Goal: Use online tool/utility: Use online tool/utility

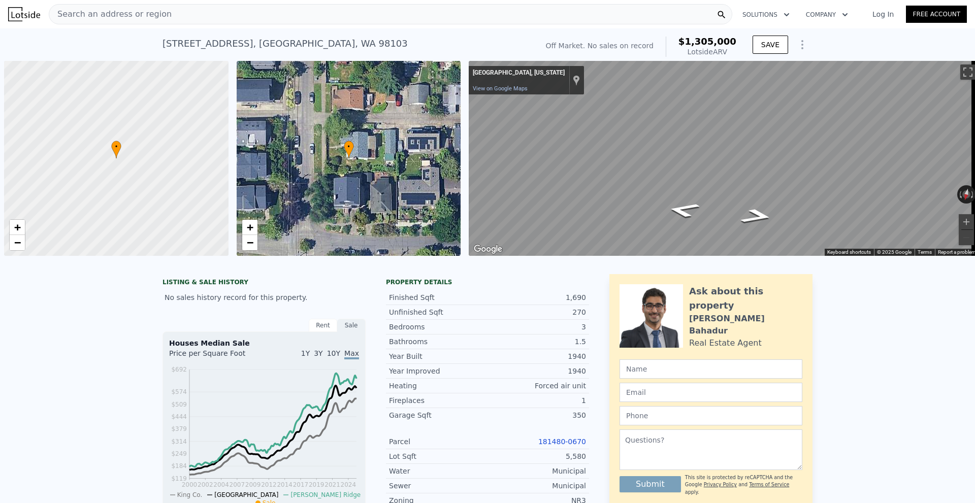
scroll to position [0, 4]
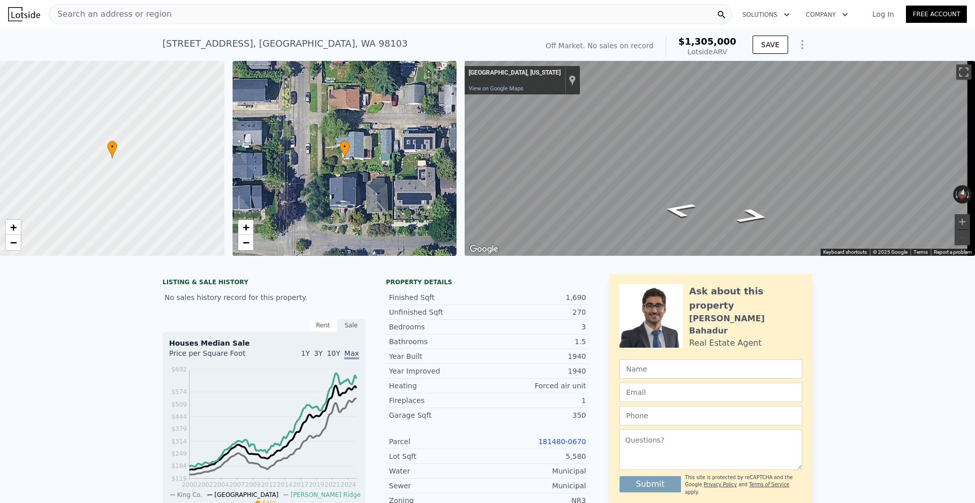
click at [133, 16] on span "Search an address or region" at bounding box center [110, 14] width 122 height 12
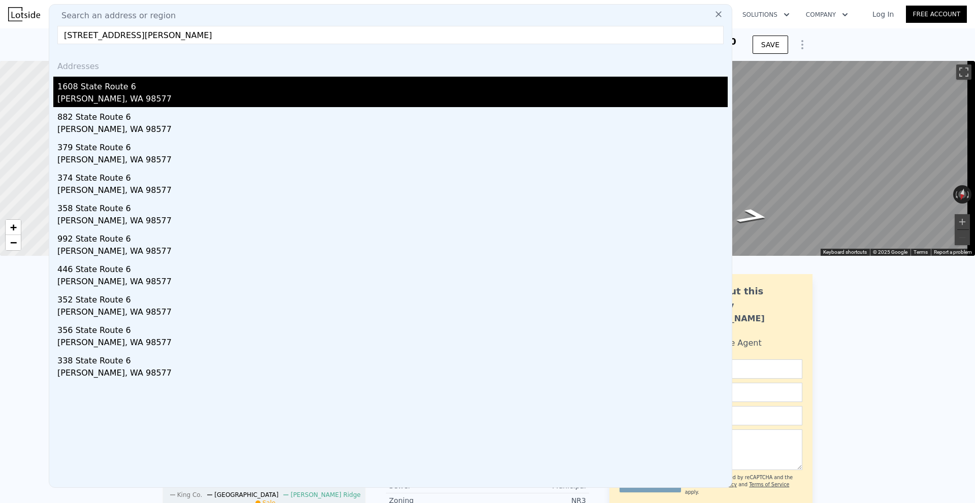
type input "[STREET_ADDRESS][PERSON_NAME]"
click at [150, 92] on div "1608 State Route 6" at bounding box center [392, 85] width 671 height 16
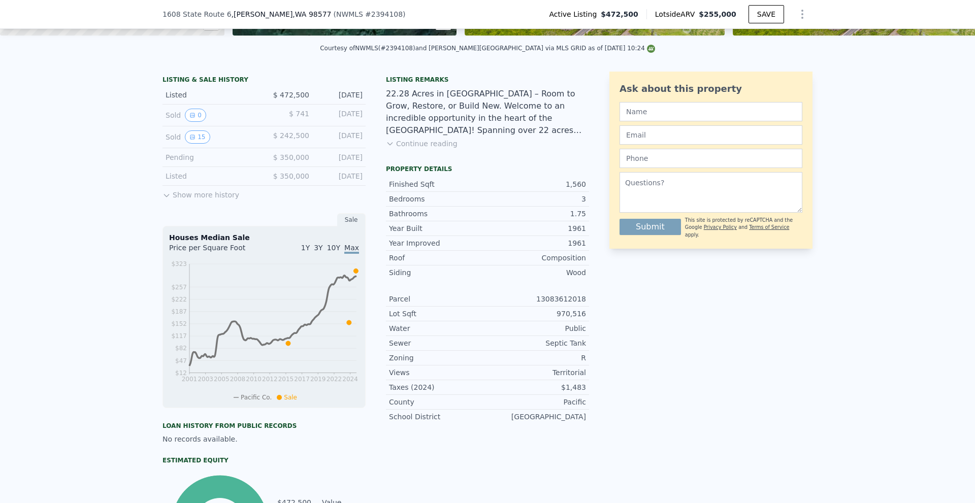
scroll to position [200, 0]
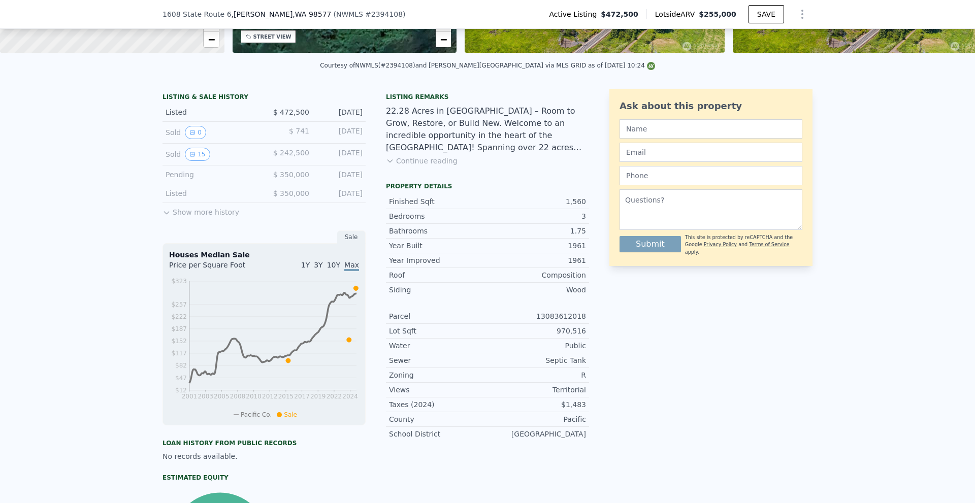
click at [432, 166] on button "Continue reading" at bounding box center [422, 161] width 72 height 10
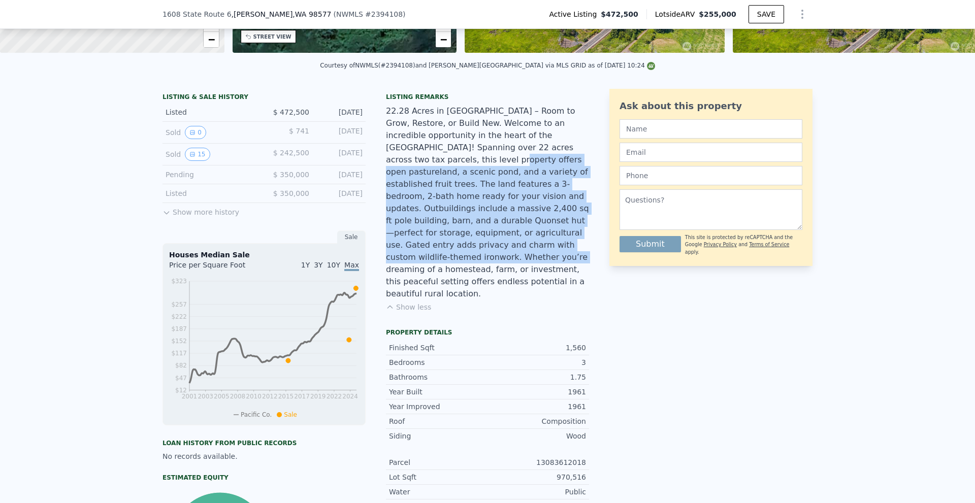
drag, startPoint x: 499, startPoint y: 156, endPoint x: 526, endPoint y: 240, distance: 88.4
click at [526, 240] on div "22.28 Acres in [GEOGRAPHIC_DATA] – Room to Grow, Restore, or Build New. Welcome…" at bounding box center [487, 202] width 203 height 195
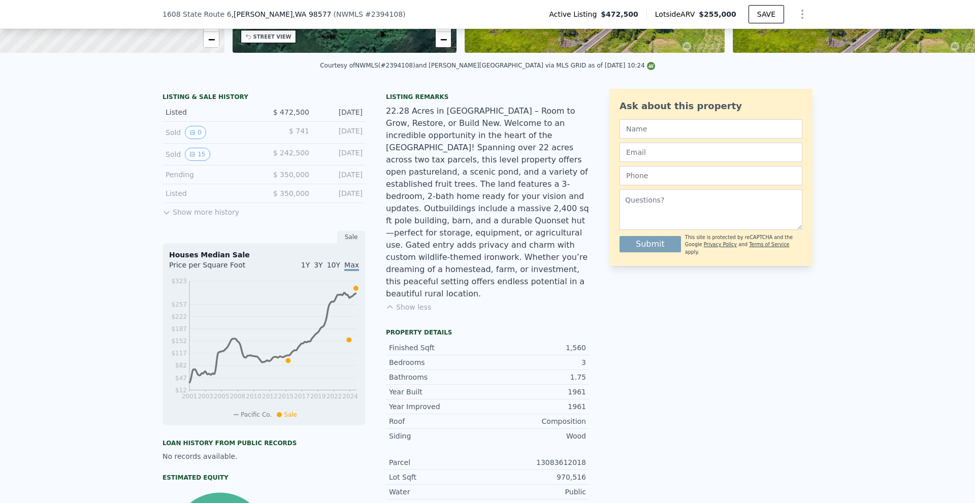
click at [897, 265] on div "LISTING & SALE HISTORY Listed $ 472,500 [DATE] Sold 0 $ 741 [DATE] Sold 15 $ 24…" at bounding box center [487, 361] width 975 height 560
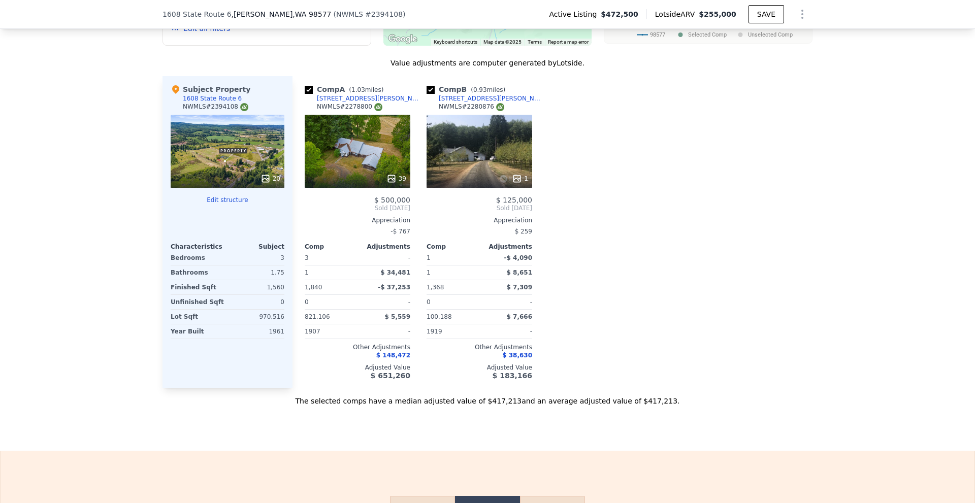
scroll to position [1063, 0]
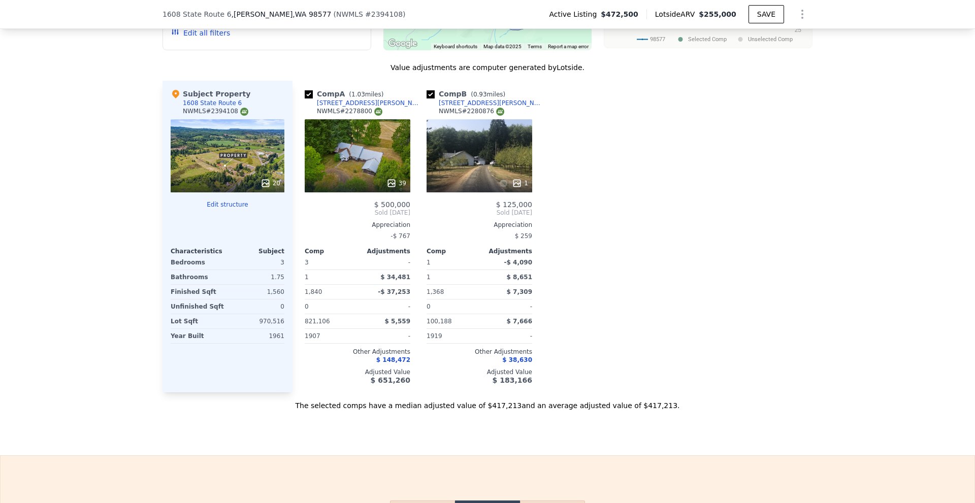
click at [388, 187] on icon at bounding box center [392, 183] width 10 height 10
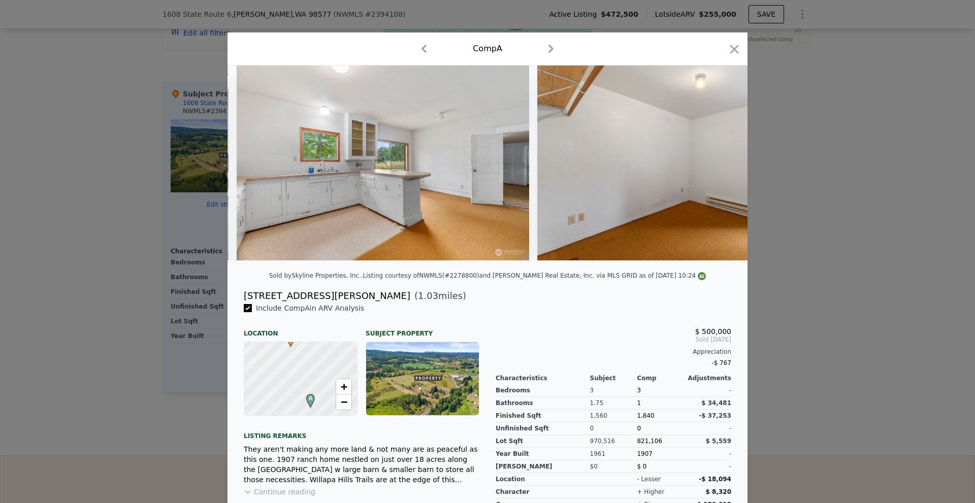
scroll to position [0, 3490]
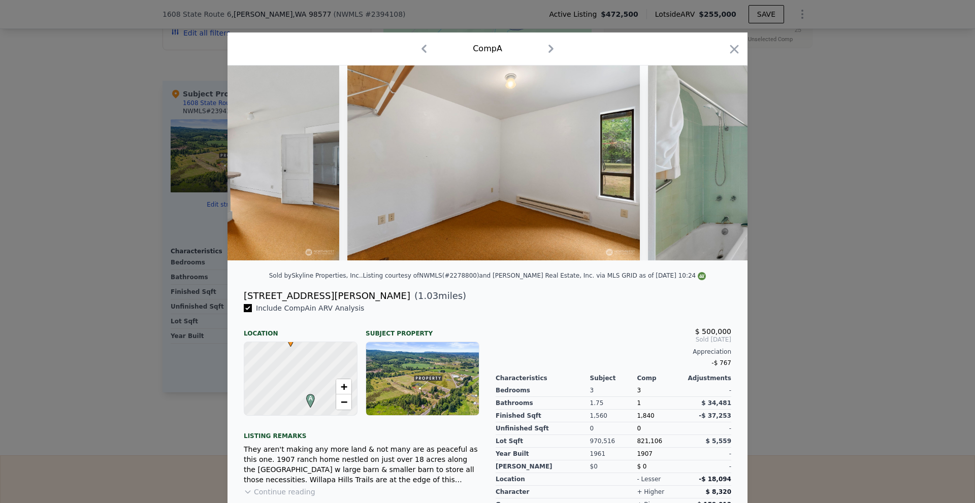
click at [730, 269] on div at bounding box center [488, 167] width 520 height 203
click at [779, 271] on div at bounding box center [487, 251] width 975 height 503
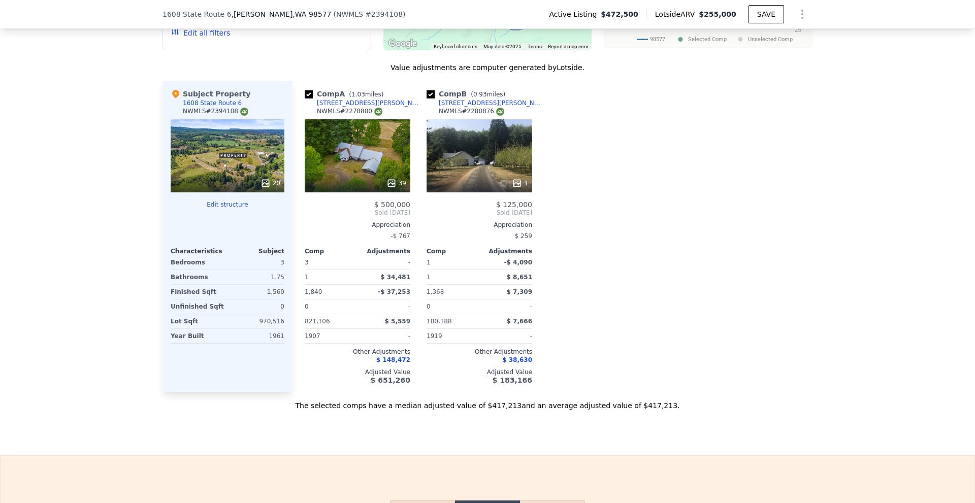
click at [500, 175] on div "1" at bounding box center [480, 155] width 106 height 73
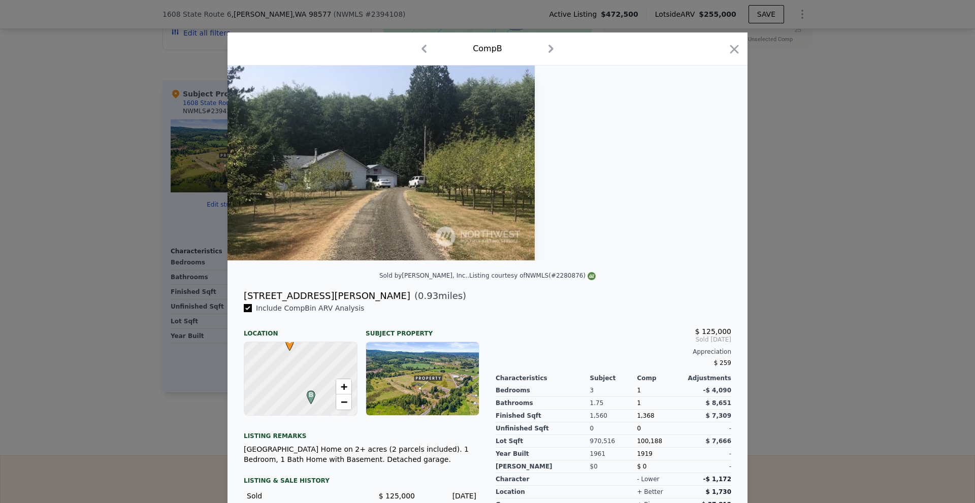
scroll to position [43, 0]
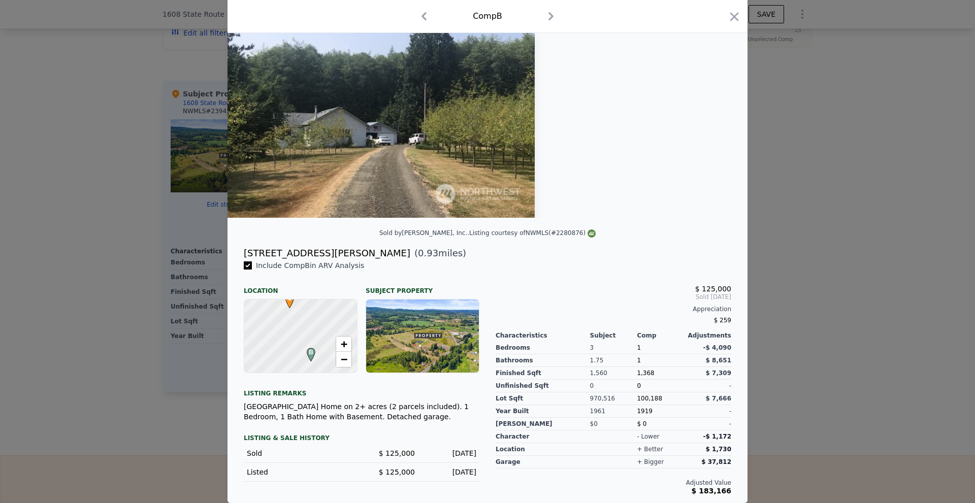
click at [920, 291] on div at bounding box center [487, 251] width 975 height 503
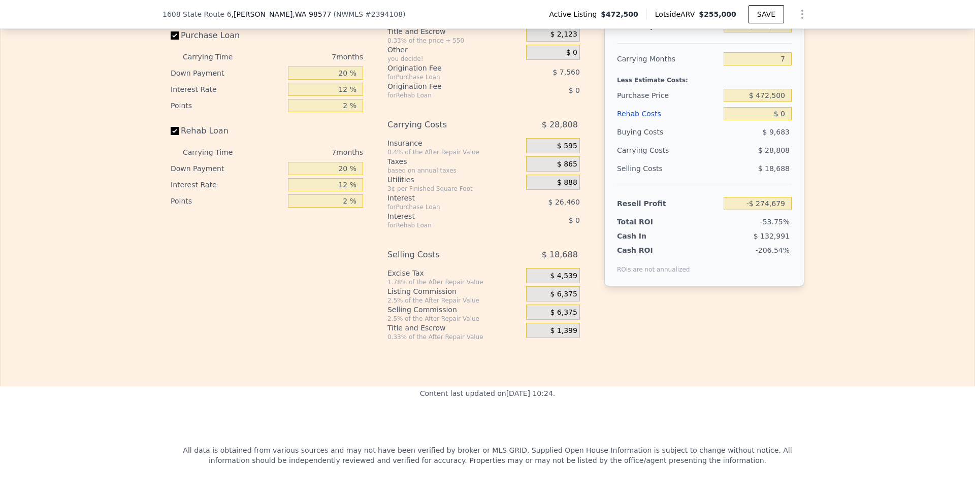
scroll to position [1419, 0]
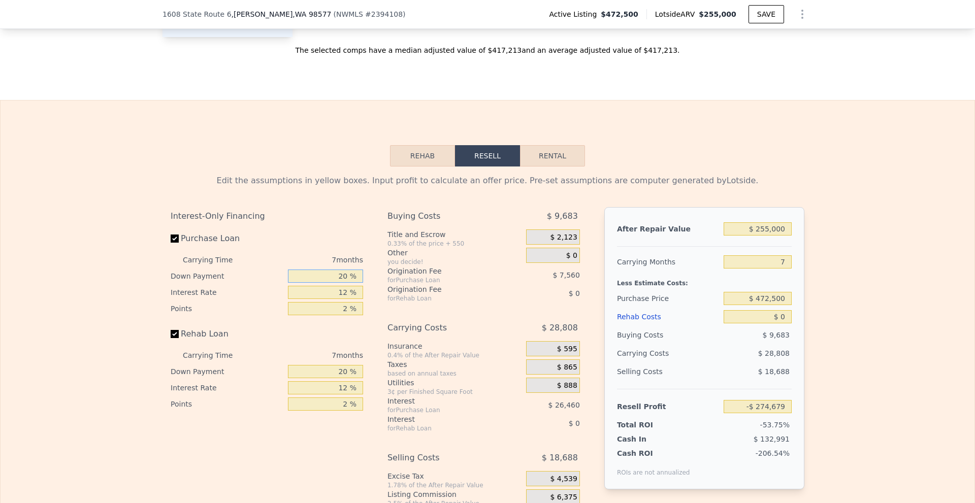
click at [341, 278] on input "20 %" at bounding box center [325, 276] width 75 height 13
click at [338, 277] on input "20 %" at bounding box center [325, 276] width 75 height 13
type input "10 %"
type input "-$ 278,935"
type input "10 %"
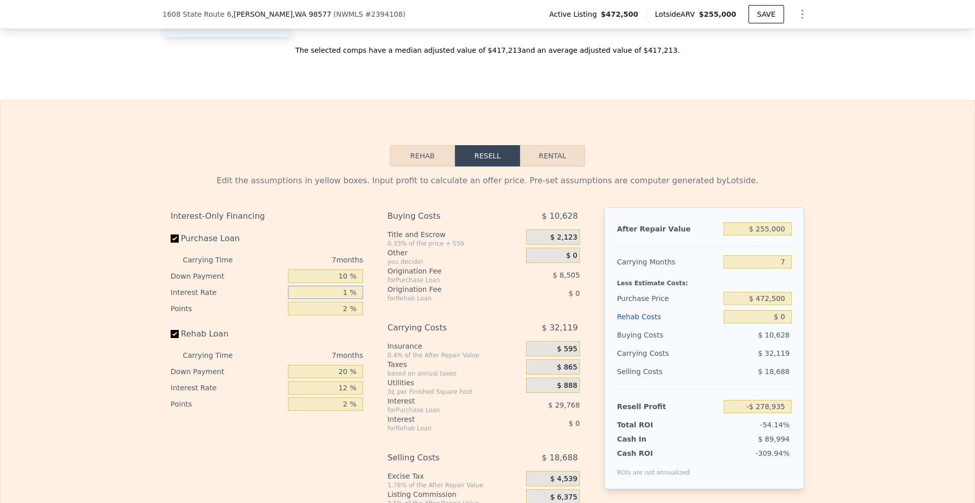
type input "10 %"
type input "-$ 273,972"
type input "10 %"
type input "1 %"
type input "-$ 269,720"
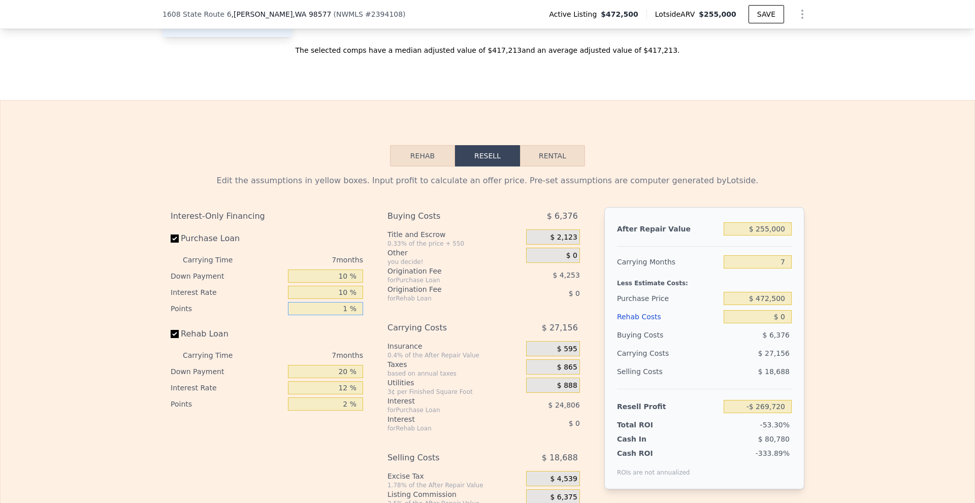
type input "1 %"
type input "10 %"
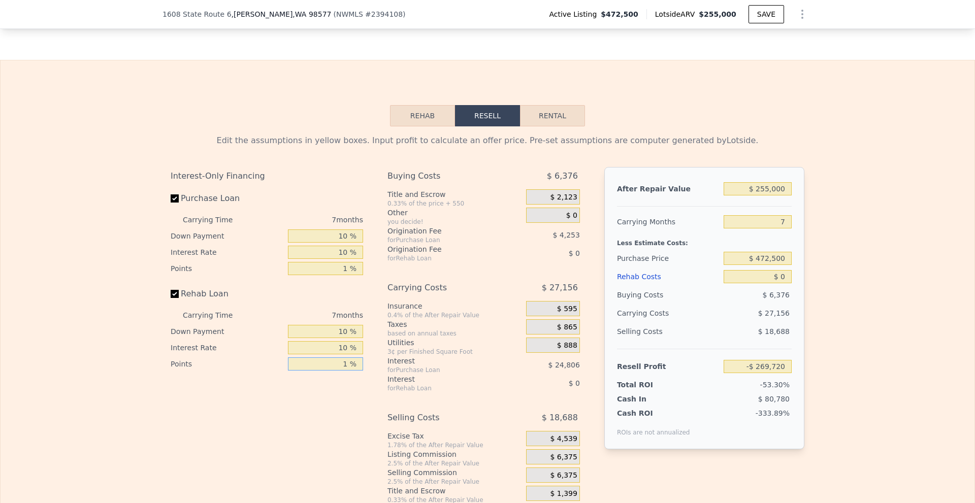
scroll to position [1520, 0]
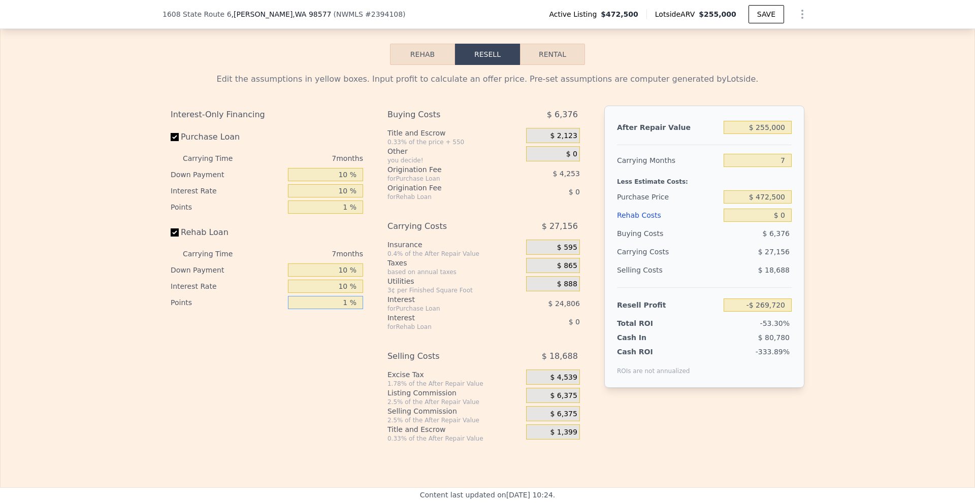
type input "1 %"
drag, startPoint x: 757, startPoint y: 130, endPoint x: 818, endPoint y: 130, distance: 61.0
click at [818, 130] on div "Edit the assumptions in yellow boxes. Input profit to calculate an offer price.…" at bounding box center [488, 254] width 974 height 378
type input "$ 50"
type input "-$ 505,940"
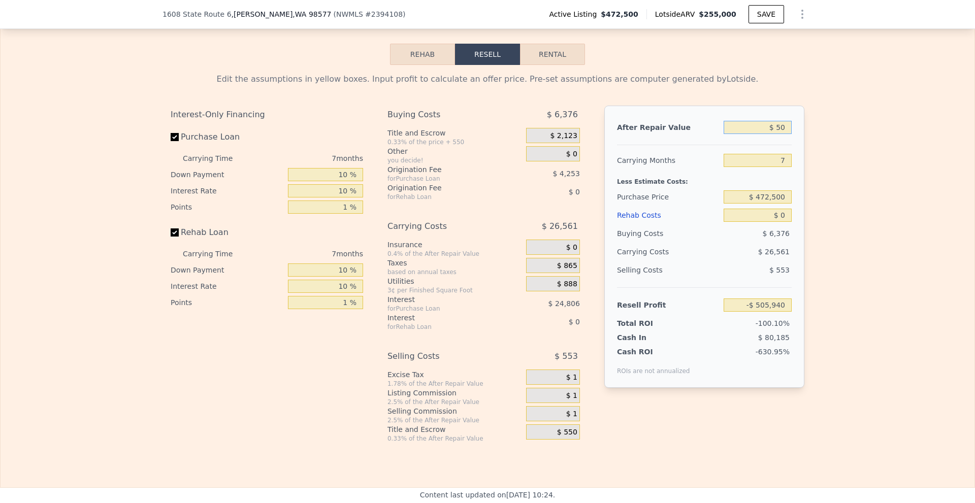
type input "$ 500"
type input "-$ 505,525"
type input "$ 5,000"
type input "-$ 501,355"
type input "$ 50,000"
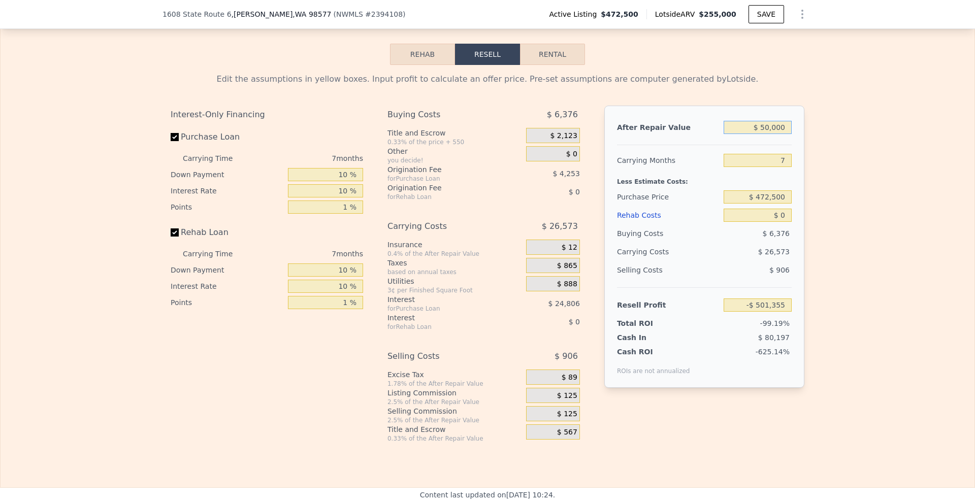
type input "-$ 459,661"
type input "$ 500,000"
type input "-$ 42,719"
type input "$ 500,000"
drag, startPoint x: 770, startPoint y: 165, endPoint x: 833, endPoint y: 165, distance: 63.0
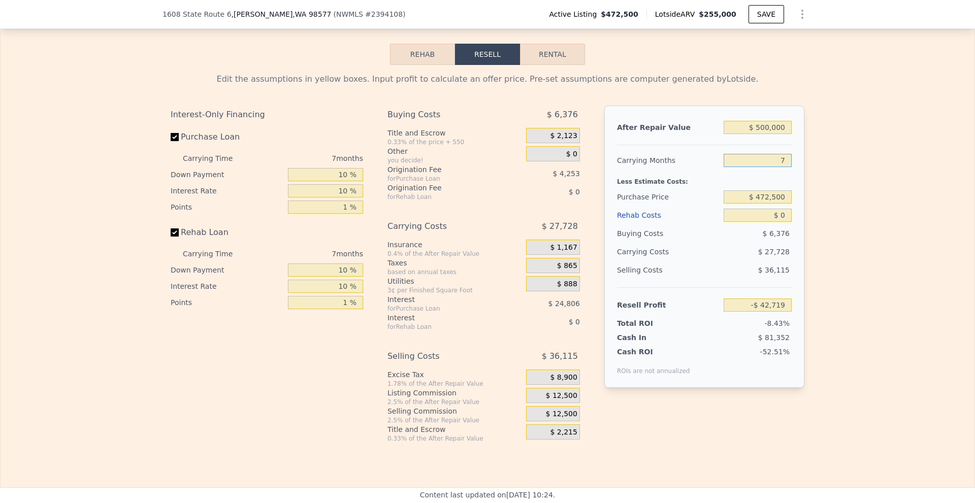
click at [833, 165] on div "Edit the assumptions in yellow boxes. Input profit to calculate an offer price.…" at bounding box center [488, 254] width 974 height 378
type input "6"
type input "-$ 38,758"
type input "6"
click at [851, 213] on div "Edit the assumptions in yellow boxes. Input profit to calculate an offer price.…" at bounding box center [488, 254] width 974 height 378
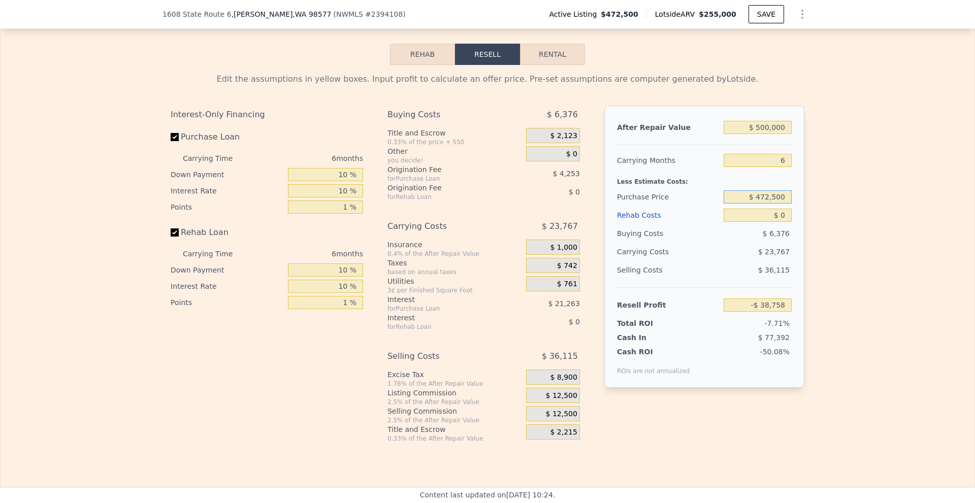
drag, startPoint x: 756, startPoint y: 198, endPoint x: 896, endPoint y: 195, distance: 139.7
click at [896, 195] on div "Edit the assumptions in yellow boxes. Input profit to calculate an offer price.…" at bounding box center [488, 254] width 974 height 378
type input "$ 300,000"
type input "$ 143,633"
type input "$ 10"
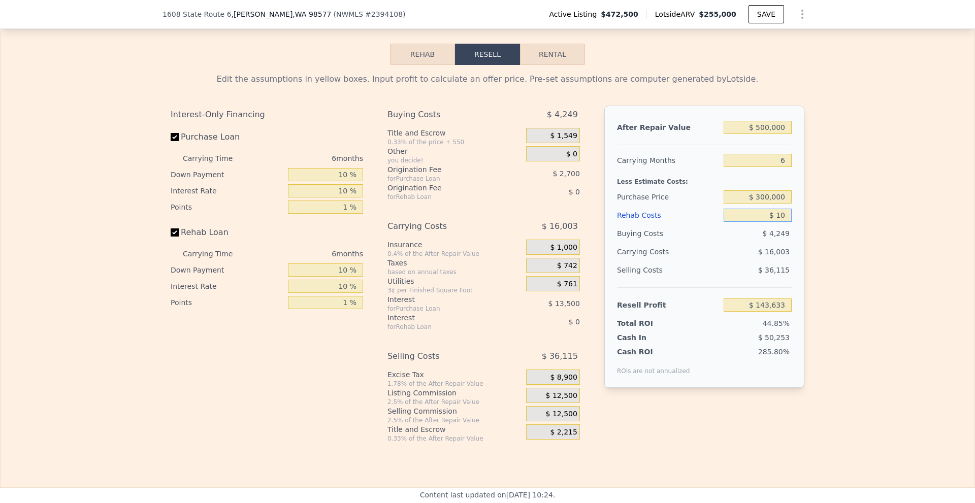
type input "$ 143,623"
type input "$ 100"
type input "$ 143,526"
type input "$ 1,000"
type input "$ 142,576"
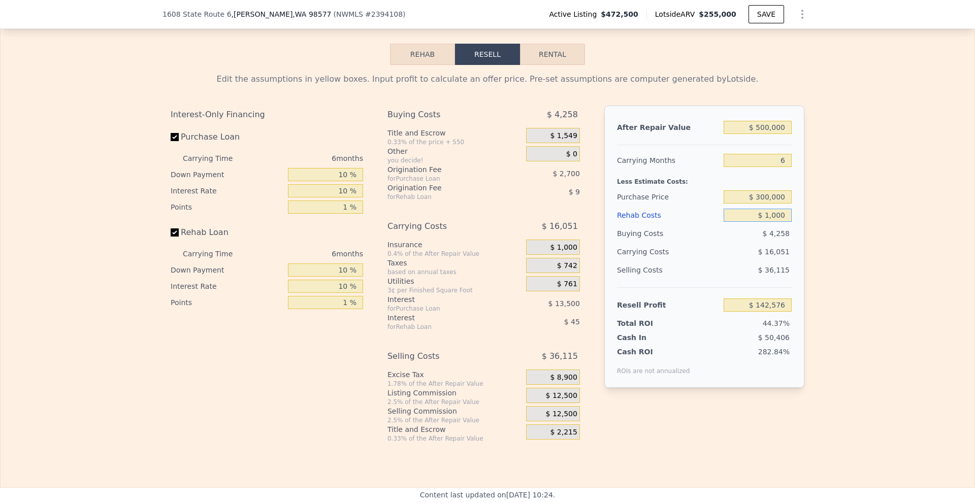
type input "$ 10,000"
type input "$ 133,093"
type input "$ 100,000"
type input "$ 38,233"
type input "$ 100,000"
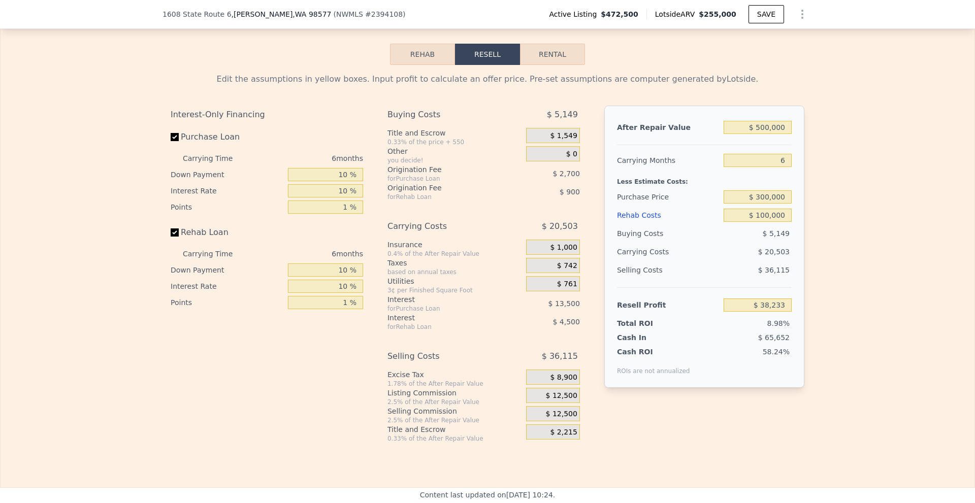
click at [894, 194] on div "Edit the assumptions in yellow boxes. Input profit to calculate an offer price.…" at bounding box center [488, 254] width 974 height 378
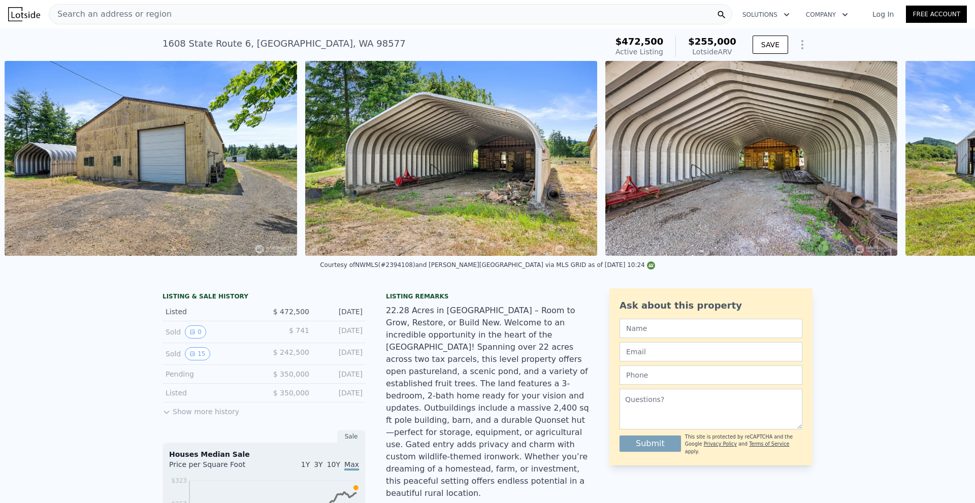
scroll to position [0, 4348]
click at [732, 276] on div "Courtesy of NWMLS (#2394108) and [PERSON_NAME][GEOGRAPHIC_DATA] via MLS GRID as…" at bounding box center [487, 268] width 975 height 24
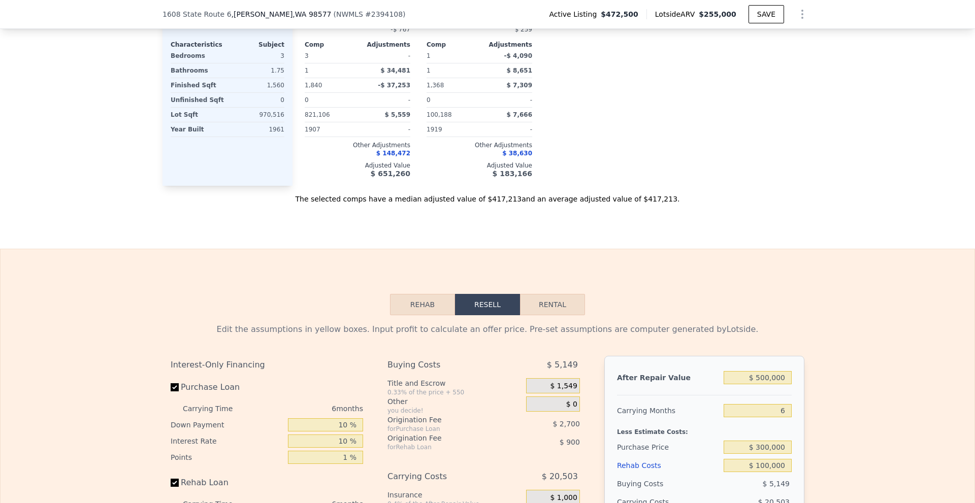
scroll to position [1470, 0]
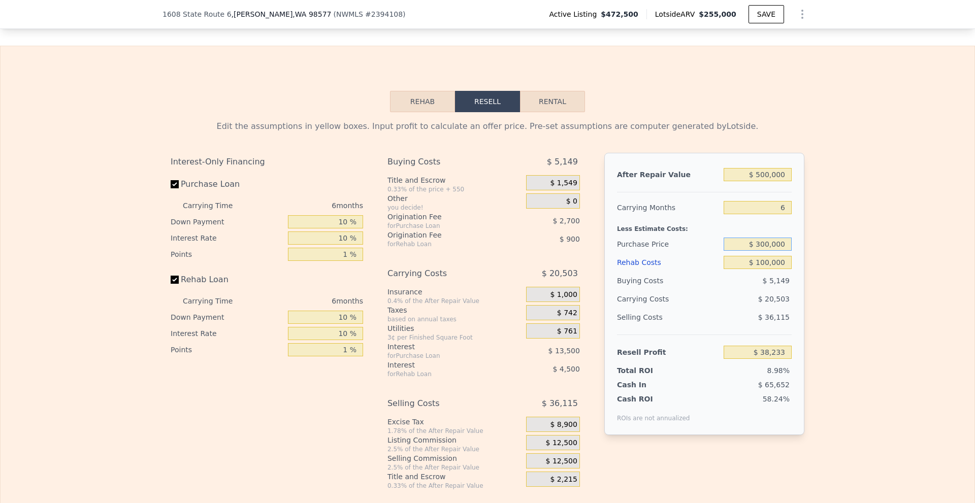
click at [772, 244] on input "$ 300,000" at bounding box center [758, 244] width 68 height 13
click at [816, 271] on div "Edit the assumptions in yellow boxes. Input profit to calculate an offer price.…" at bounding box center [488, 301] width 974 height 378
click at [765, 264] on input "$ 100,000" at bounding box center [758, 262] width 68 height 13
click at [759, 247] on input "$ 300,000" at bounding box center [758, 244] width 68 height 13
drag, startPoint x: 758, startPoint y: 247, endPoint x: 765, endPoint y: 246, distance: 6.6
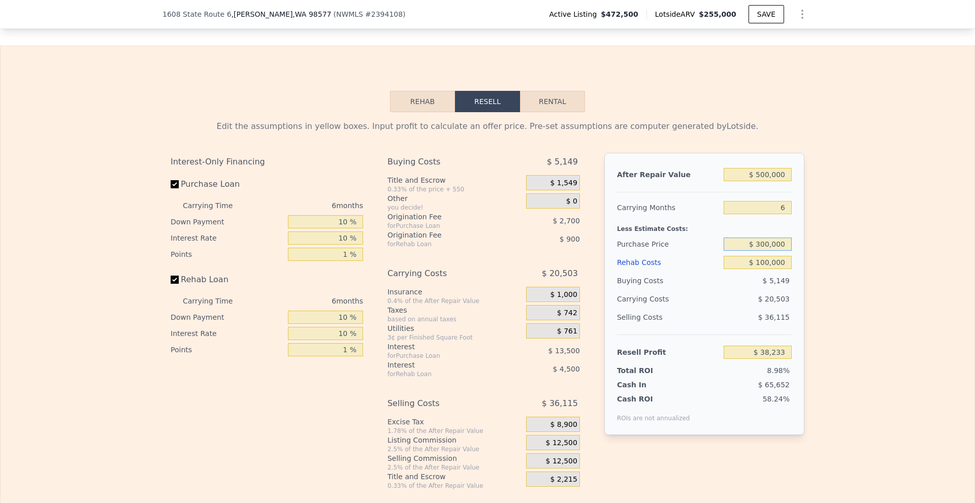
click at [765, 246] on input "$ 300,000" at bounding box center [758, 244] width 68 height 13
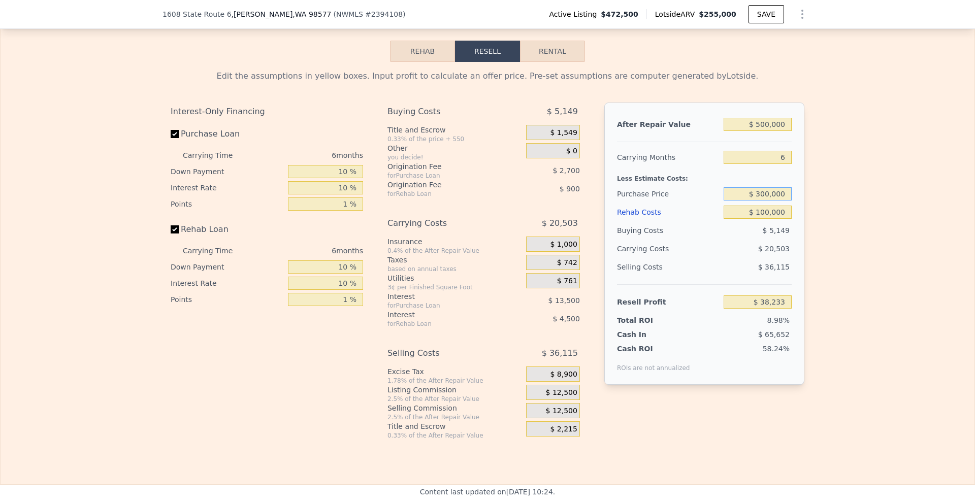
scroll to position [1520, 0]
type input "$ 280,000"
click at [845, 307] on div "Edit the assumptions in yellow boxes. Input profit to calculate an offer price.…" at bounding box center [488, 250] width 974 height 378
type input "$ 59,380"
click at [764, 213] on input "$ 100,000" at bounding box center [758, 211] width 68 height 13
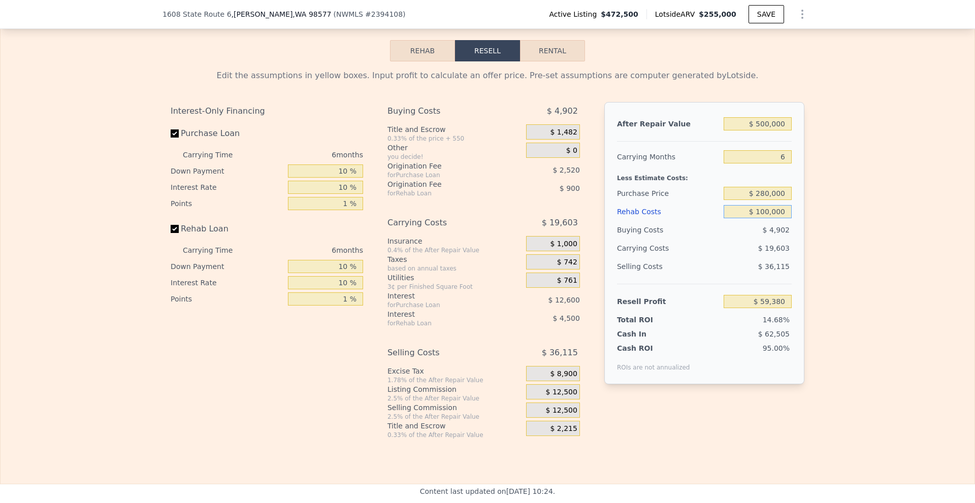
type input "$ 120,000"
type input "$ 38,300"
type input "$ 120,000"
click at [824, 214] on div "Edit the assumptions in yellow boxes. Input profit to calculate an offer price.…" at bounding box center [488, 250] width 974 height 378
click at [763, 197] on input "$ 280,000" at bounding box center [758, 193] width 68 height 13
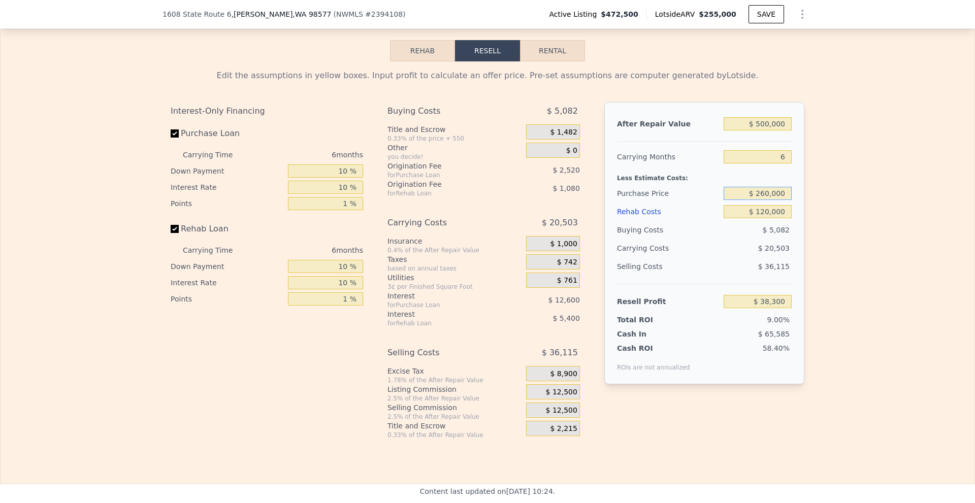
type input "$ 260,000"
click at [895, 223] on div "Edit the assumptions in yellow boxes. Input profit to calculate an offer price.…" at bounding box center [488, 250] width 974 height 378
type input "$ 59,446"
click at [144, 61] on div "Rehab Resell Rental Edit the assumptions in yellow boxes. Input profit to calcu…" at bounding box center [487, 240] width 975 height 490
drag, startPoint x: 171, startPoint y: 114, endPoint x: 249, endPoint y: 119, distance: 78.4
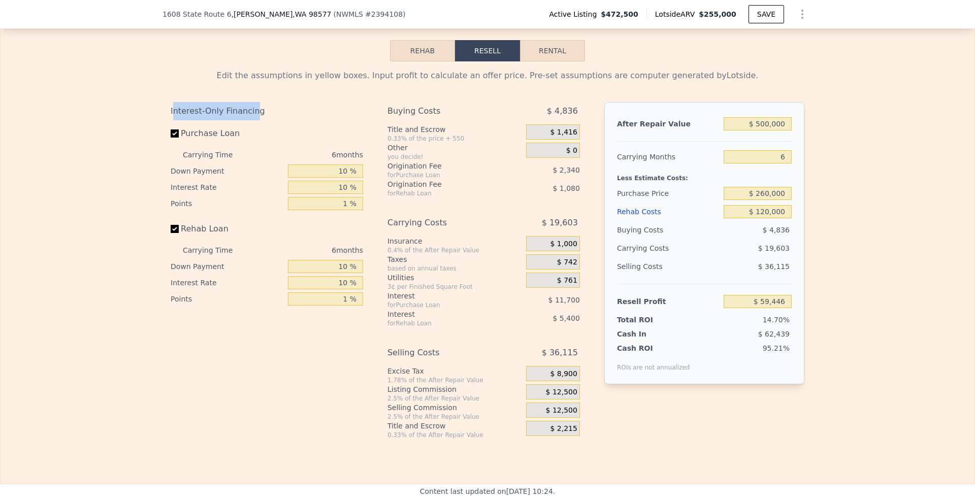
click at [249, 119] on div "Interest-Only Financing" at bounding box center [267, 111] width 193 height 18
